Goal: Transaction & Acquisition: Download file/media

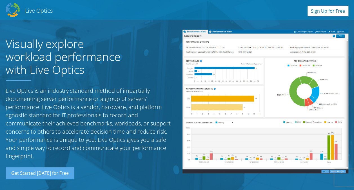
click at [334, 12] on link "Sign Up for Free" at bounding box center [327, 11] width 41 height 11
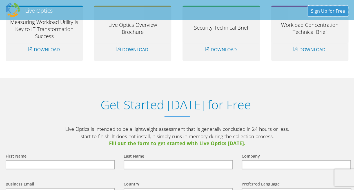
scroll to position [585, 0]
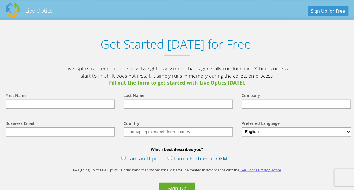
click at [124, 158] on label "I am an IT pro" at bounding box center [140, 158] width 39 height 8
click at [0, 0] on input "I am an IT pro" at bounding box center [0, 0] width 0 height 0
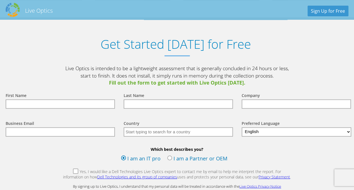
click at [80, 104] on input "text" at bounding box center [60, 103] width 109 height 9
type input "wuipin"
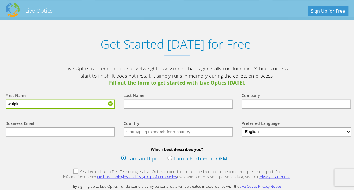
click at [141, 104] on input "text" at bounding box center [177, 103] width 109 height 9
type input "ho"
click at [262, 105] on input "text" at bounding box center [295, 103] width 109 height 9
type input "SMC"
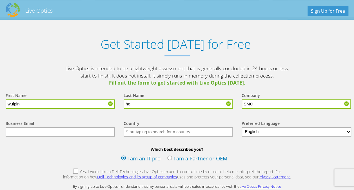
click at [93, 133] on input "text" at bounding box center [60, 131] width 109 height 9
type input "[EMAIL_ADDRESS][DOMAIN_NAME]"
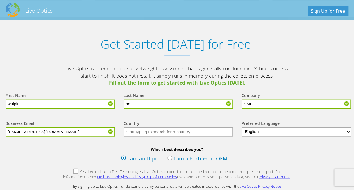
click at [188, 132] on input "text" at bounding box center [177, 131] width 109 height 9
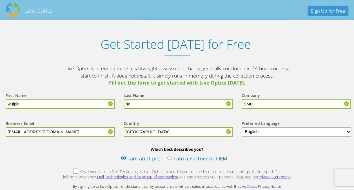
scroll to position [613, 0]
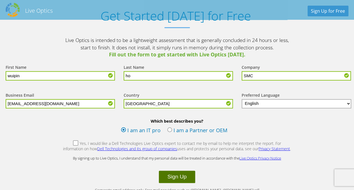
type input "Singapore"
click at [190, 176] on button "Sign Up" at bounding box center [177, 176] width 36 height 12
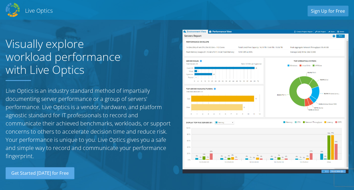
click at [140, 58] on div "Visually explore workload performance with Live Optics Live Optics is an indust…" at bounding box center [88, 103] width 177 height 158
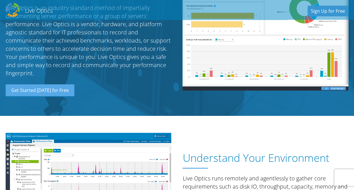
scroll to position [113, 0]
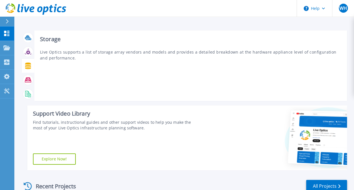
click at [26, 65] on icon at bounding box center [28, 65] width 6 height 6
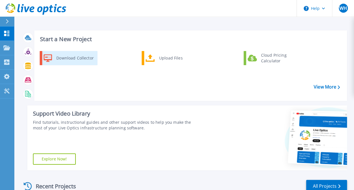
click at [75, 61] on div "Download Collector" at bounding box center [74, 57] width 42 height 11
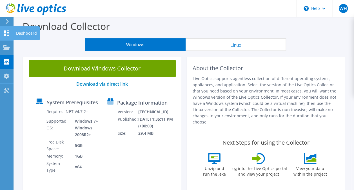
click at [6, 32] on use at bounding box center [6, 32] width 5 height 5
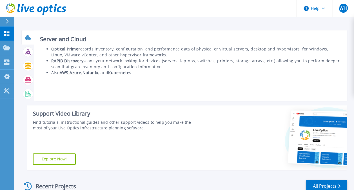
click at [30, 40] on icon at bounding box center [28, 39] width 5 height 2
click at [24, 37] on div at bounding box center [28, 38] width 10 height 10
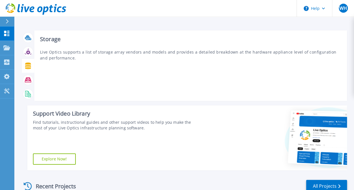
click at [28, 66] on icon at bounding box center [28, 65] width 6 height 6
click at [35, 63] on div "Storage Live Optics supports a list of storage array vendors and models and pro…" at bounding box center [190, 65] width 312 height 70
click at [32, 51] on div at bounding box center [28, 52] width 10 height 10
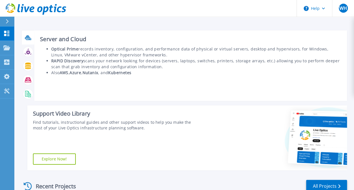
click at [29, 39] on icon at bounding box center [28, 39] width 5 height 2
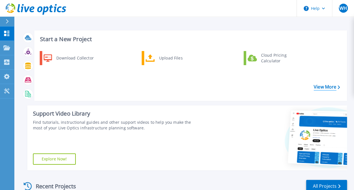
click at [330, 84] on link "View More" at bounding box center [326, 86] width 26 height 5
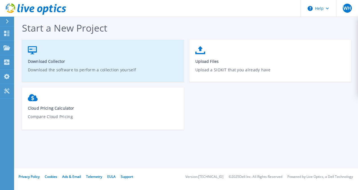
click at [87, 56] on link "Download Collector Download the software to perform a collection yourself" at bounding box center [103, 63] width 162 height 40
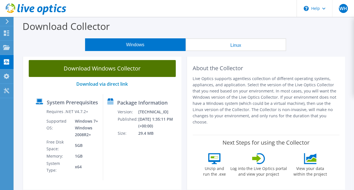
click at [148, 70] on link "Download Windows Collector" at bounding box center [102, 68] width 147 height 17
